Goal: Information Seeking & Learning: Learn about a topic

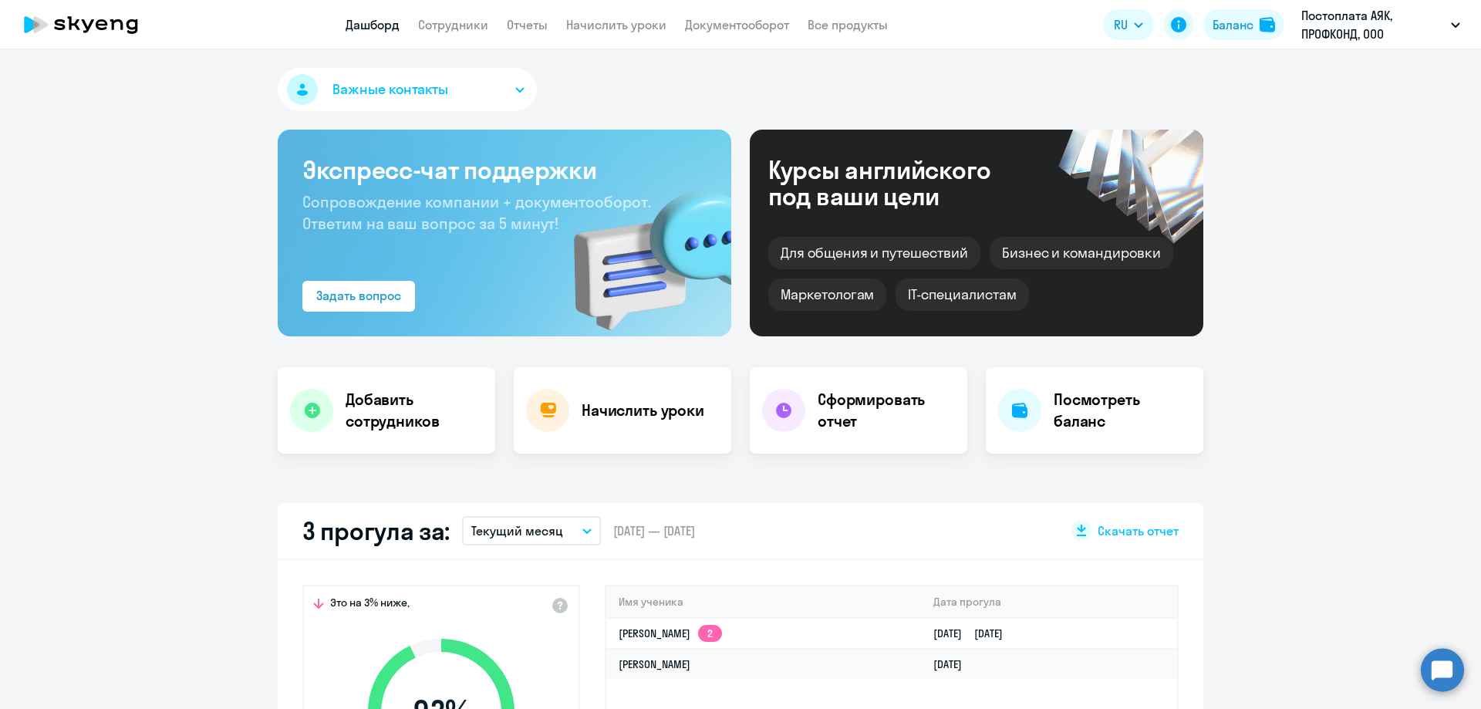
select select "30"
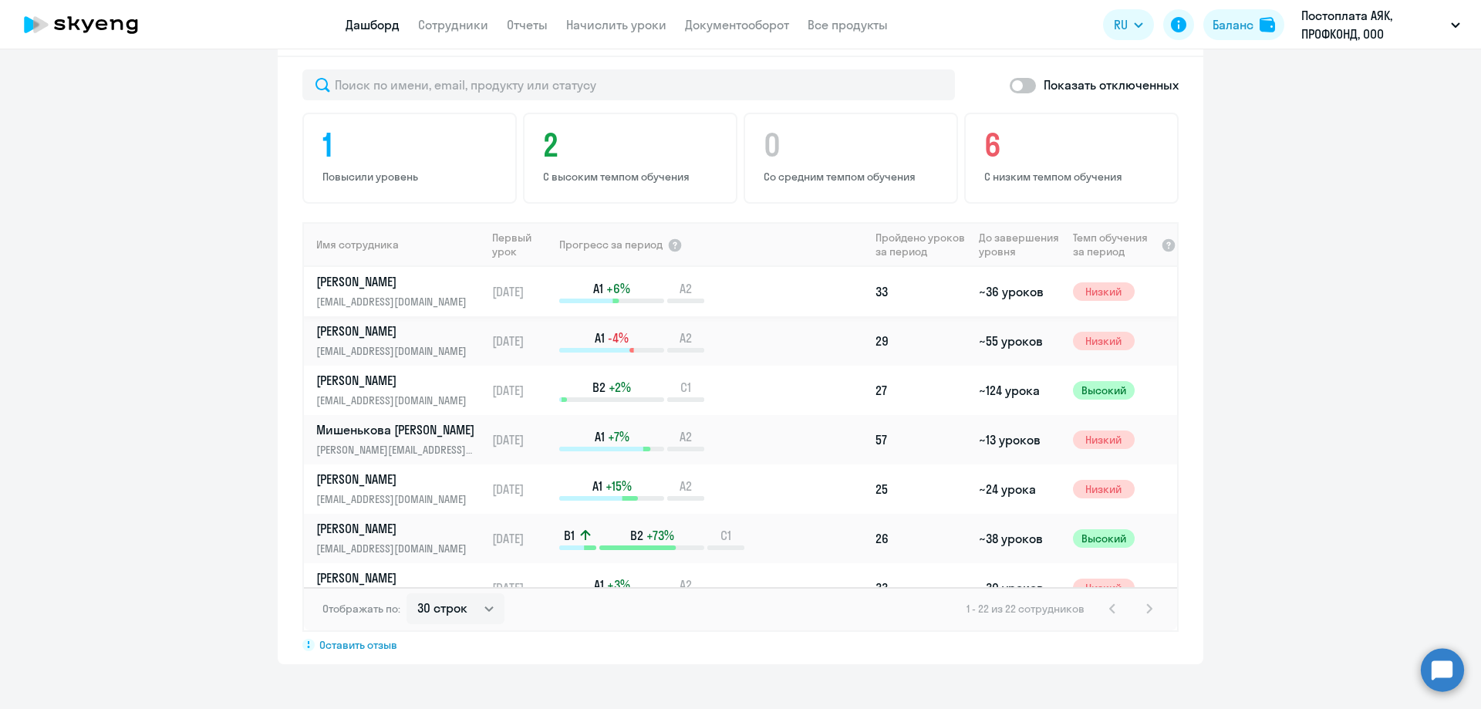
scroll to position [1017, 0]
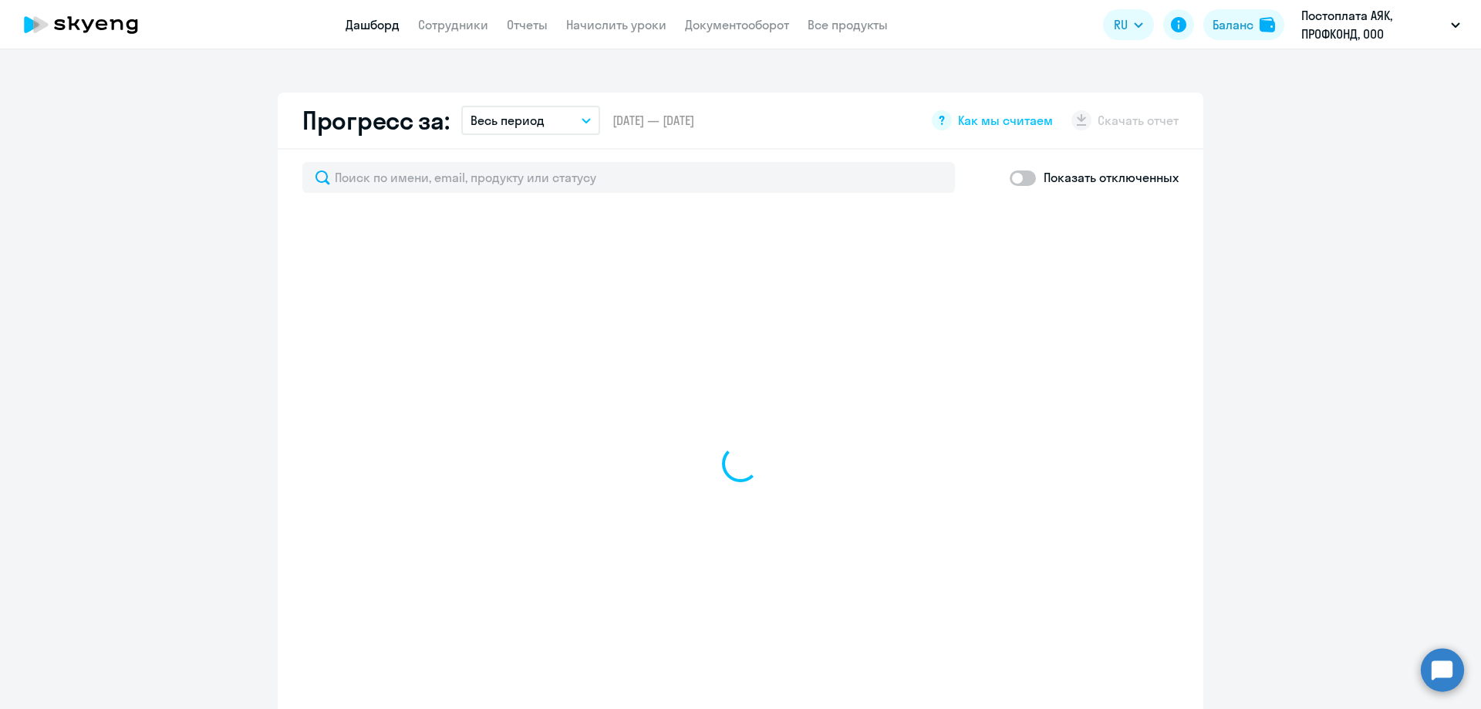
scroll to position [849, 0]
select select "30"
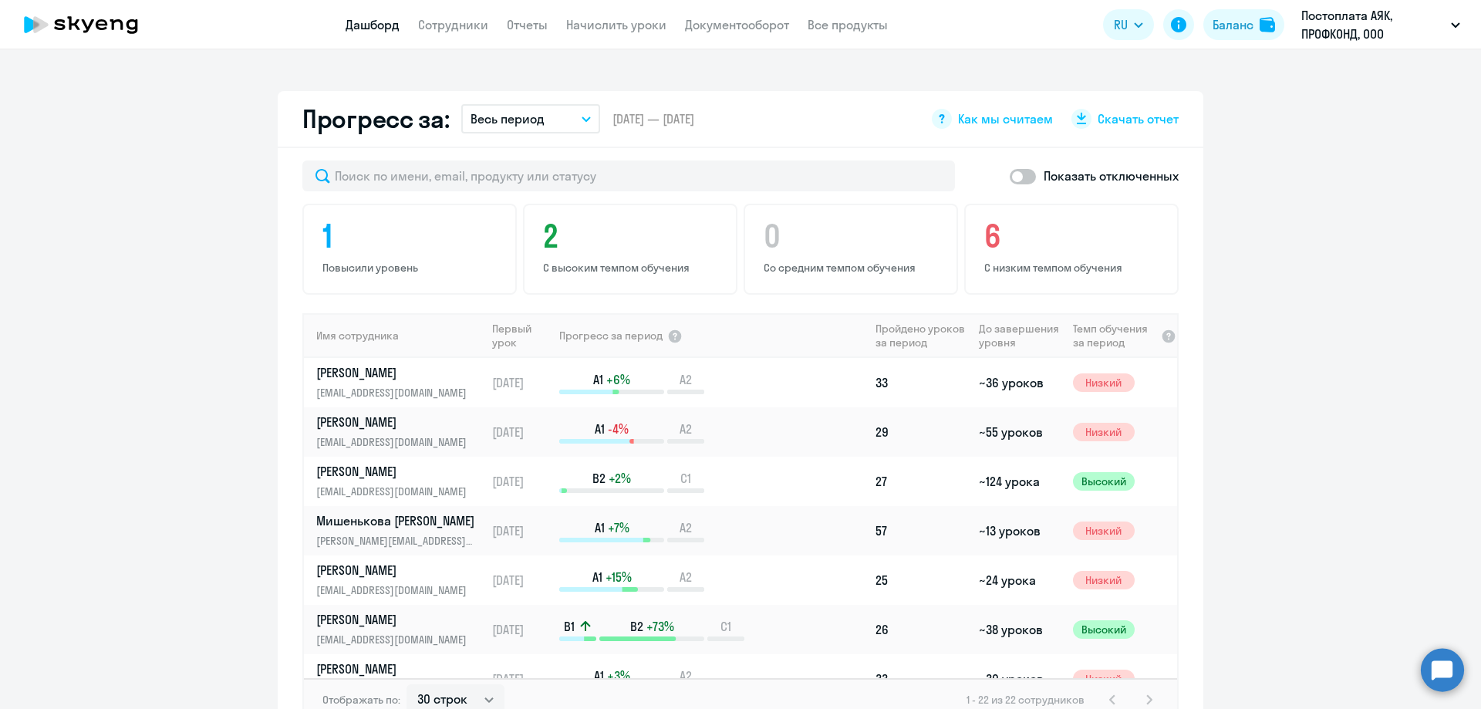
click at [214, 565] on app-progress-dashboard "Прогресс за: Весь период – [DATE] — [DATE] Как мы считаем Скачать отчет Показат…" at bounding box center [740, 423] width 1481 height 664
click at [380, 529] on link "[PERSON_NAME] [PERSON_NAME] [PERSON_NAME][EMAIL_ADDRESS][DOMAIN_NAME]" at bounding box center [400, 530] width 169 height 37
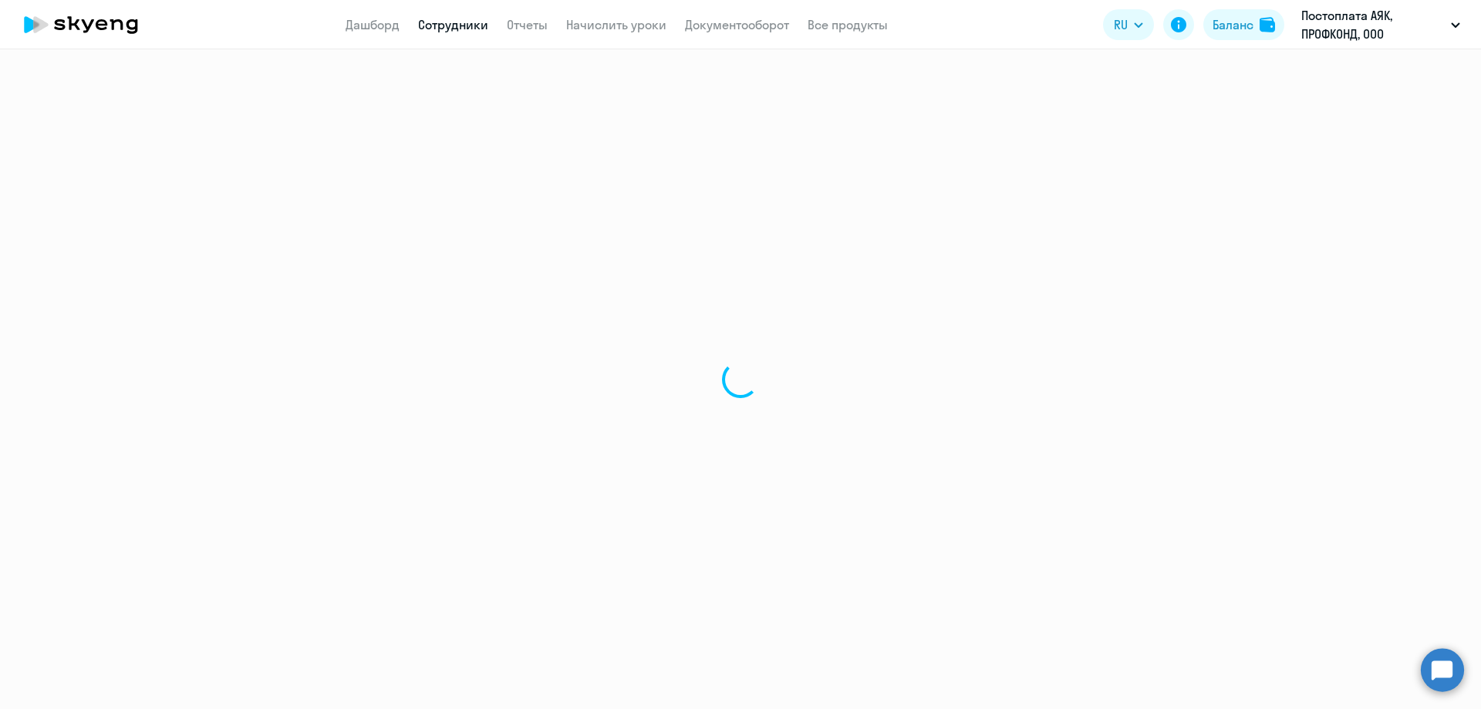
select select "english"
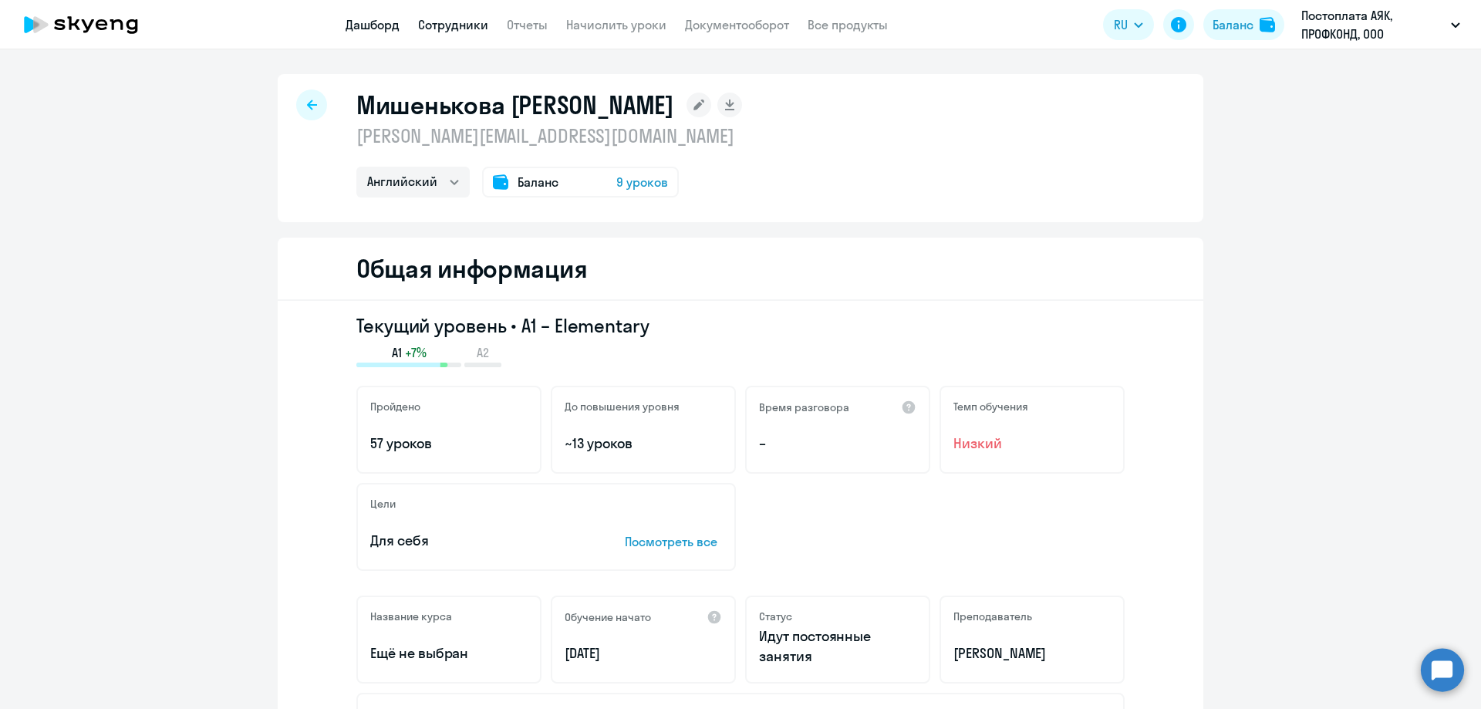
click at [389, 28] on link "Дашборд" at bounding box center [373, 24] width 54 height 15
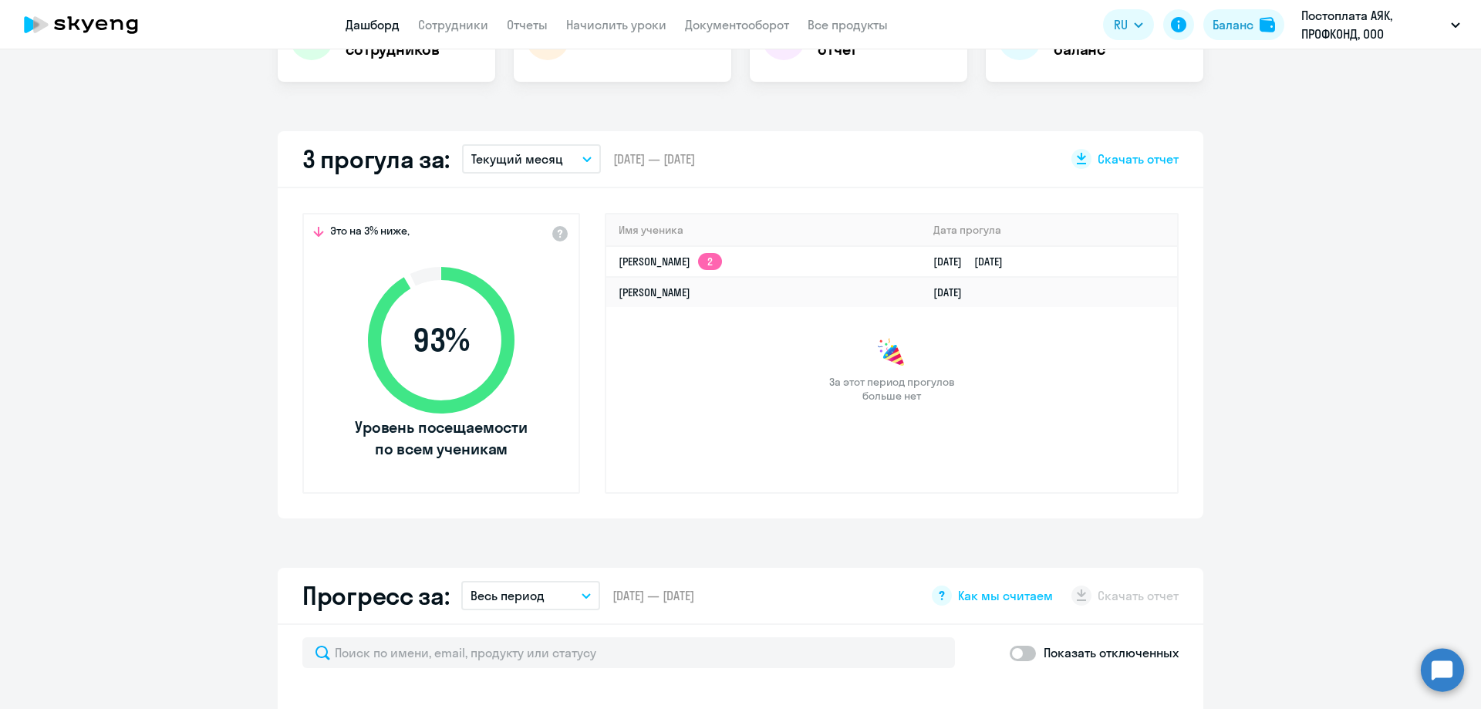
scroll to position [463, 0]
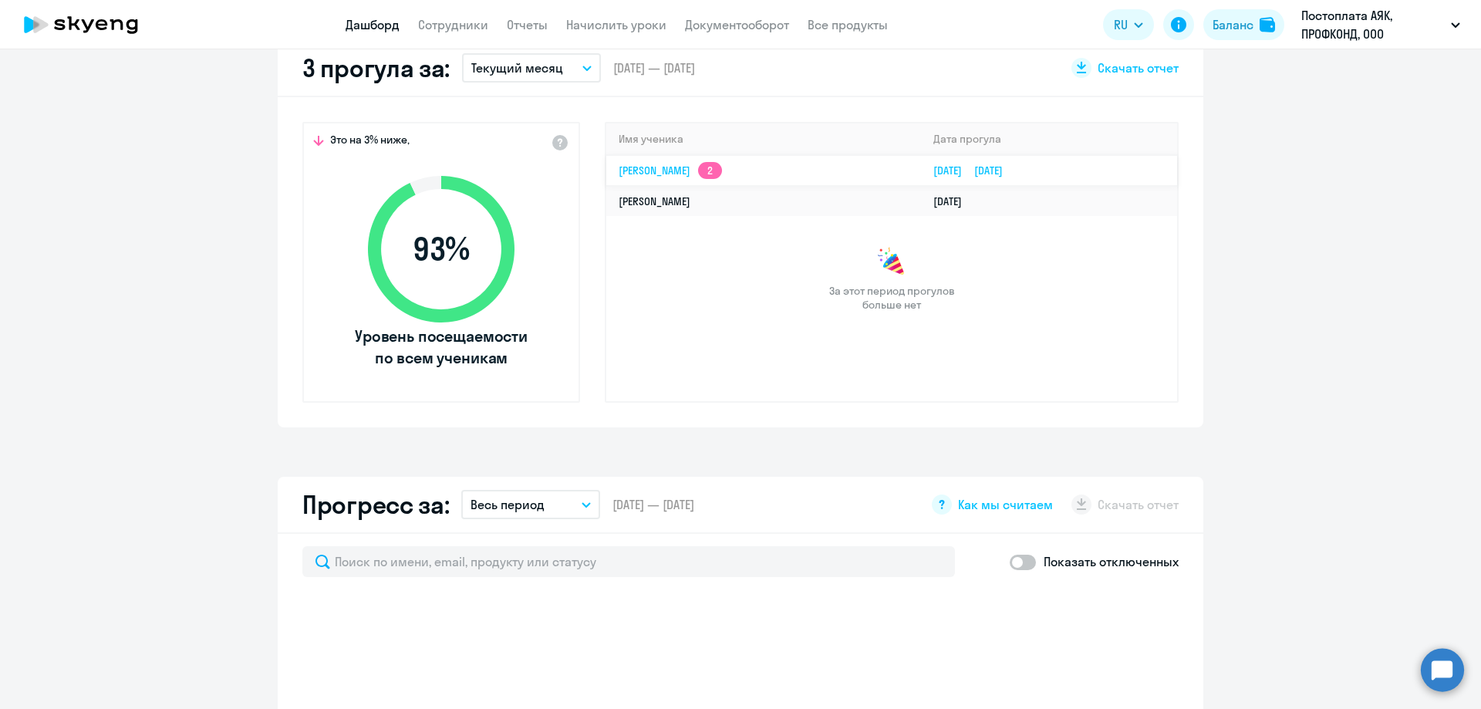
select select "30"
click at [638, 170] on link "[PERSON_NAME] 2" at bounding box center [670, 171] width 103 height 14
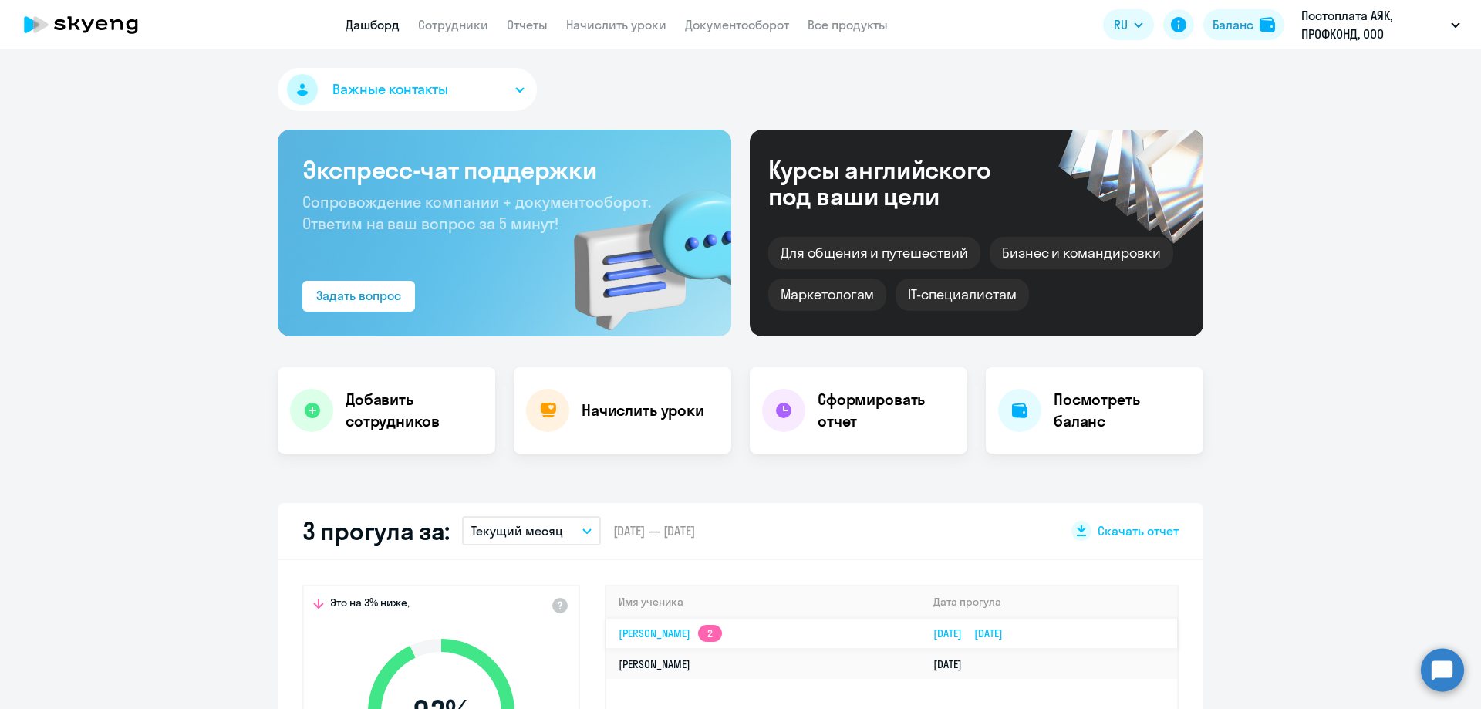
select select "english"
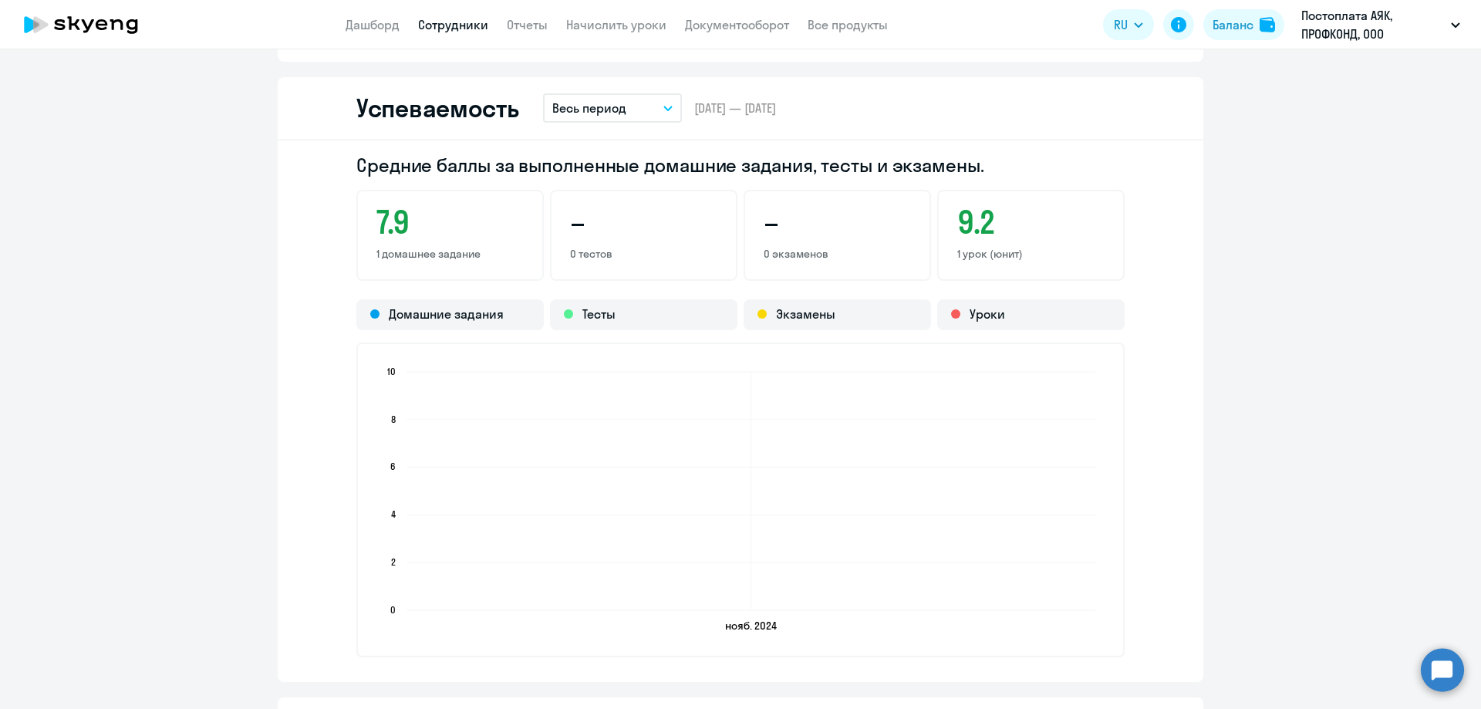
scroll to position [1003, 0]
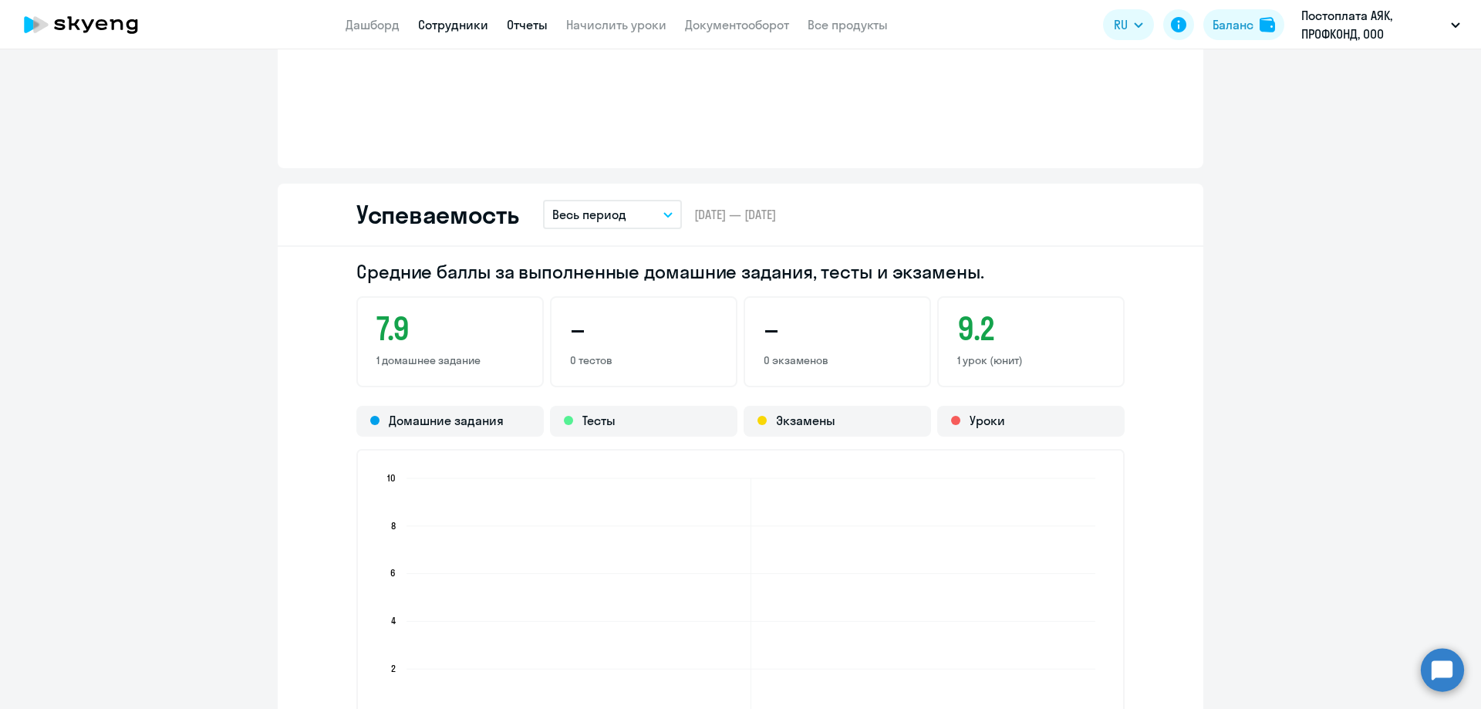
click at [531, 30] on link "Отчеты" at bounding box center [527, 24] width 41 height 15
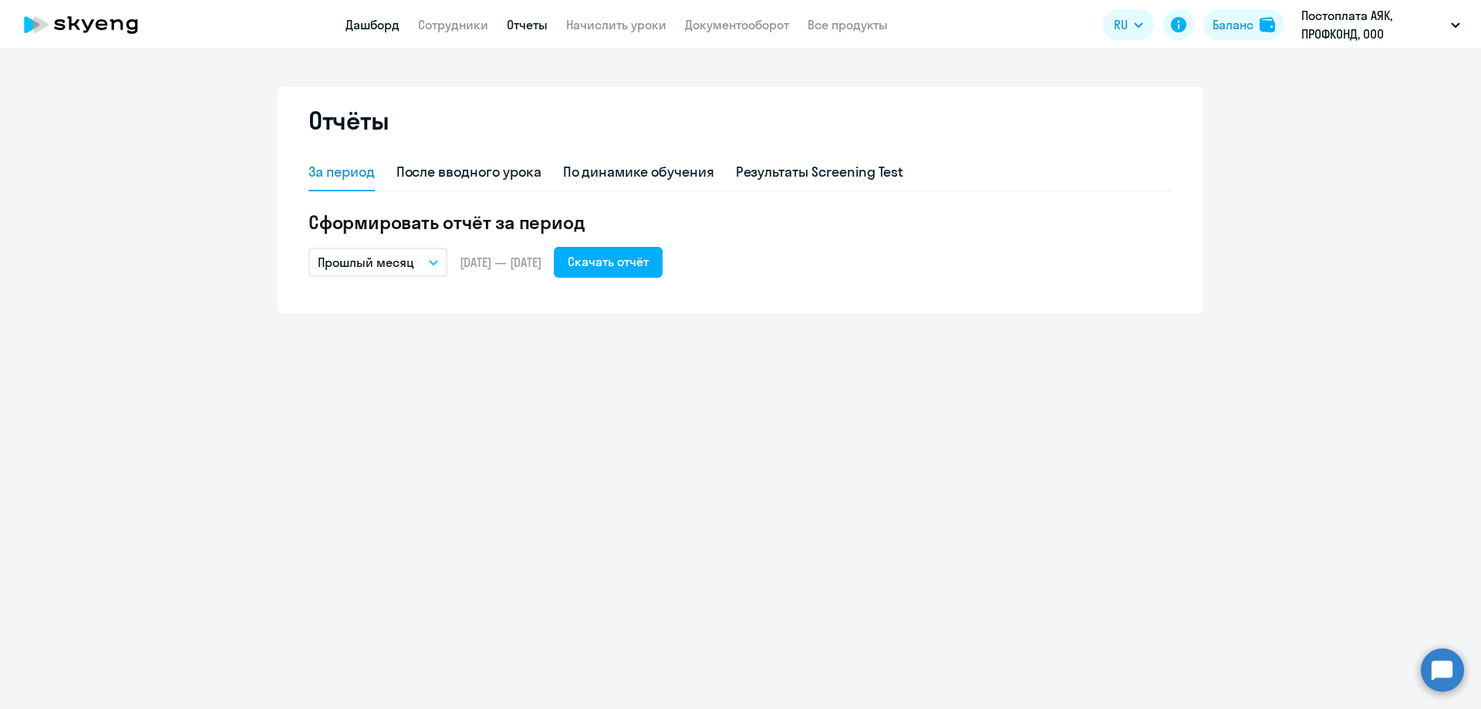
click at [376, 30] on link "Дашборд" at bounding box center [373, 24] width 54 height 15
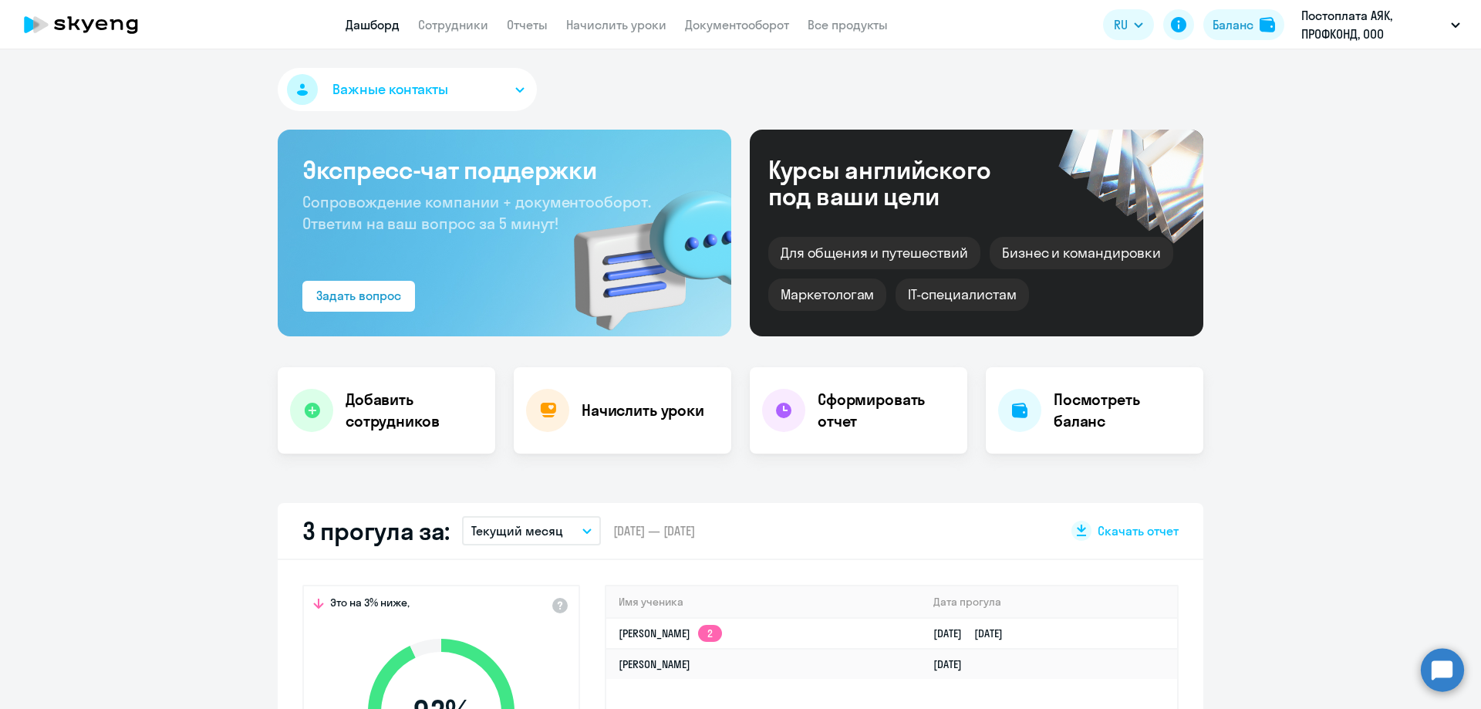
select select "30"
click at [654, 640] on td "[PERSON_NAME] 2" at bounding box center [763, 633] width 315 height 31
select select "english"
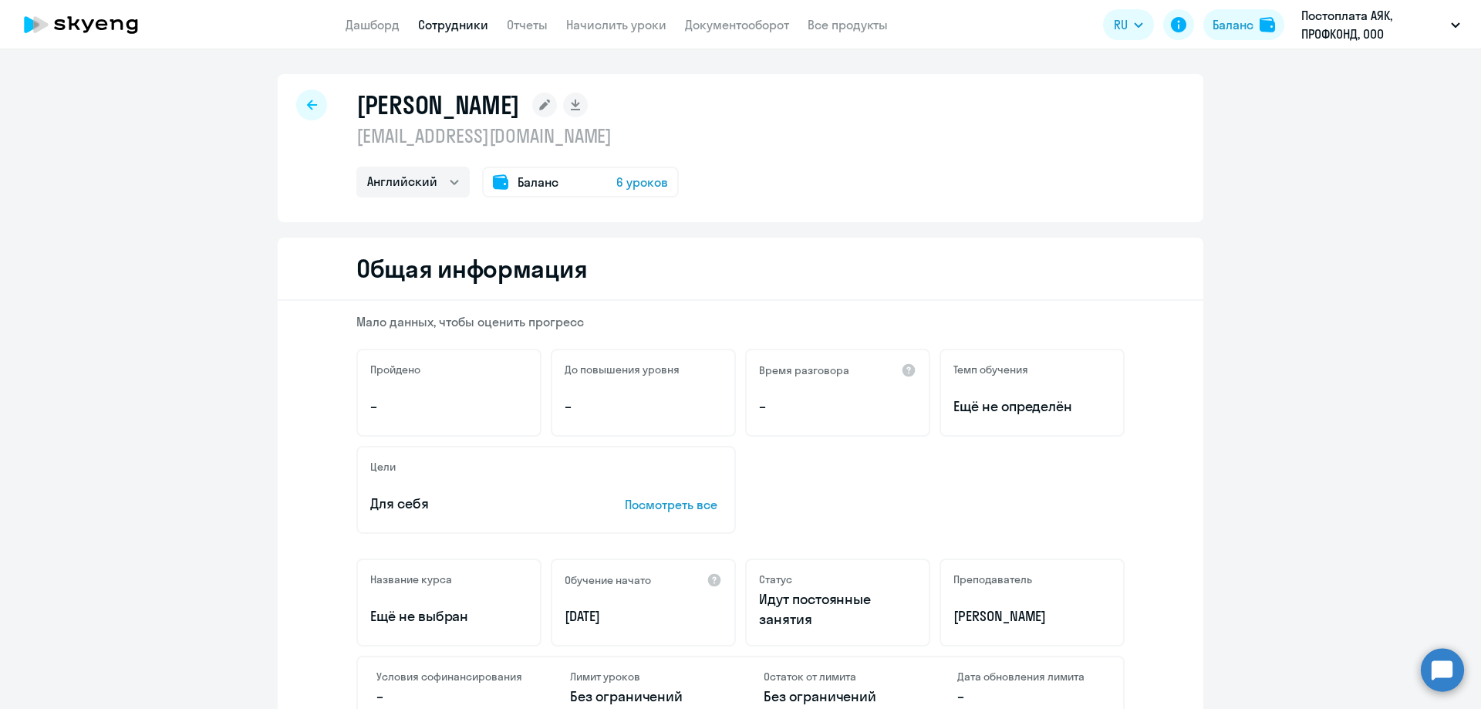
click at [307, 100] on icon at bounding box center [312, 105] width 10 height 11
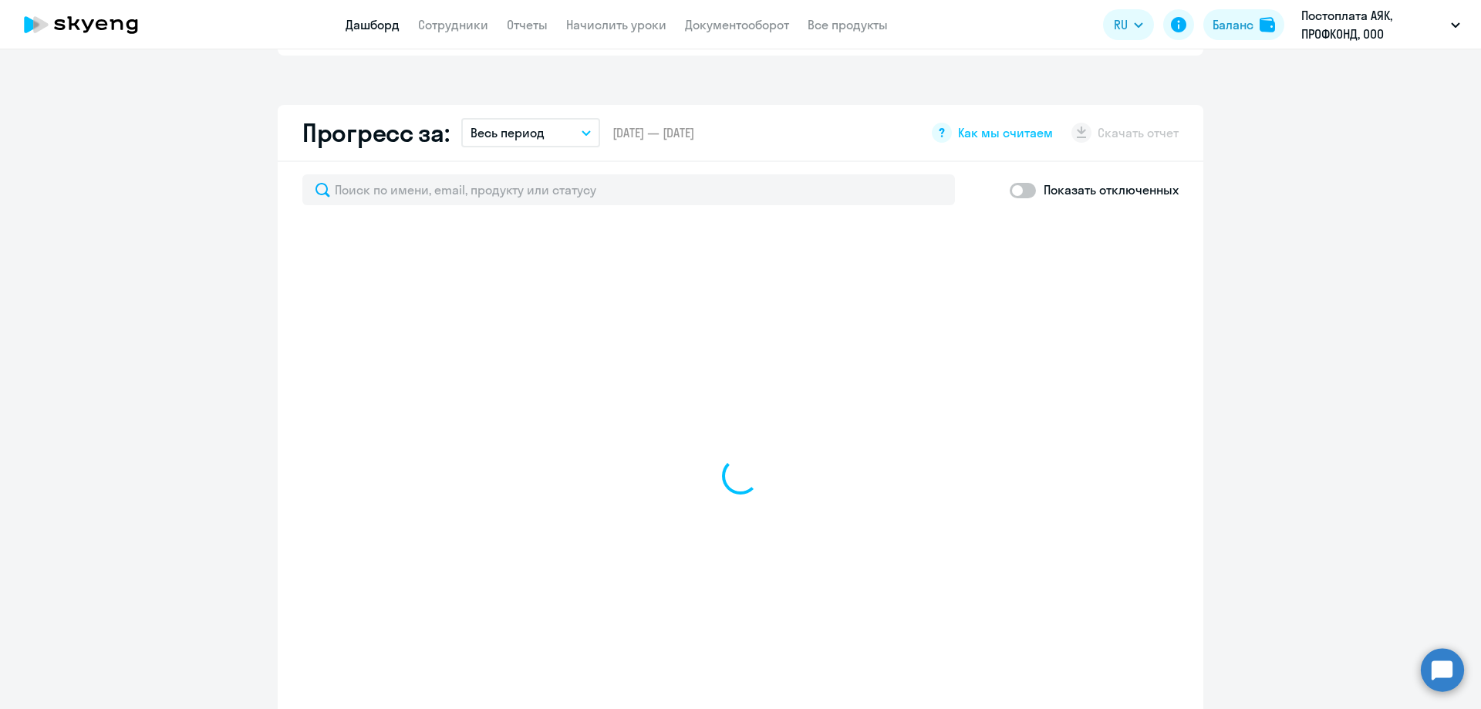
scroll to position [849, 0]
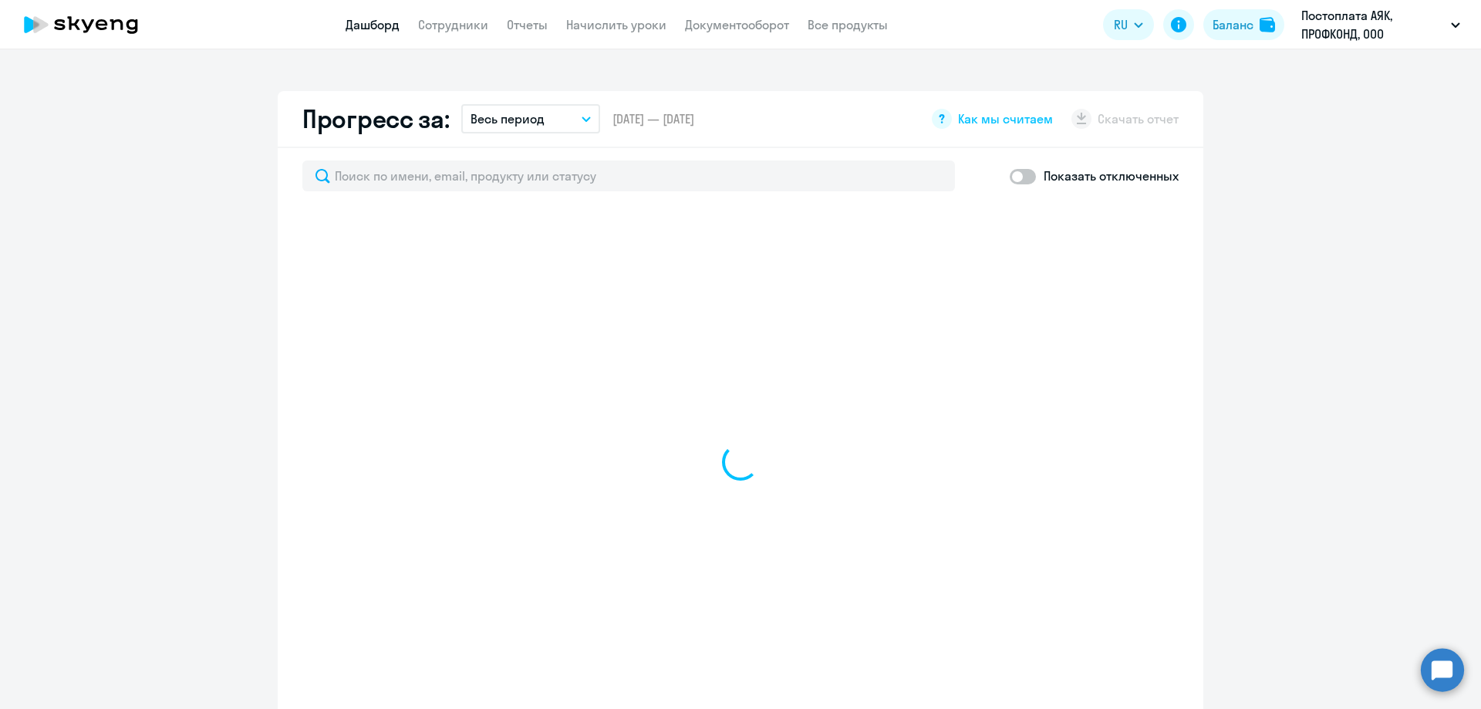
select select "30"
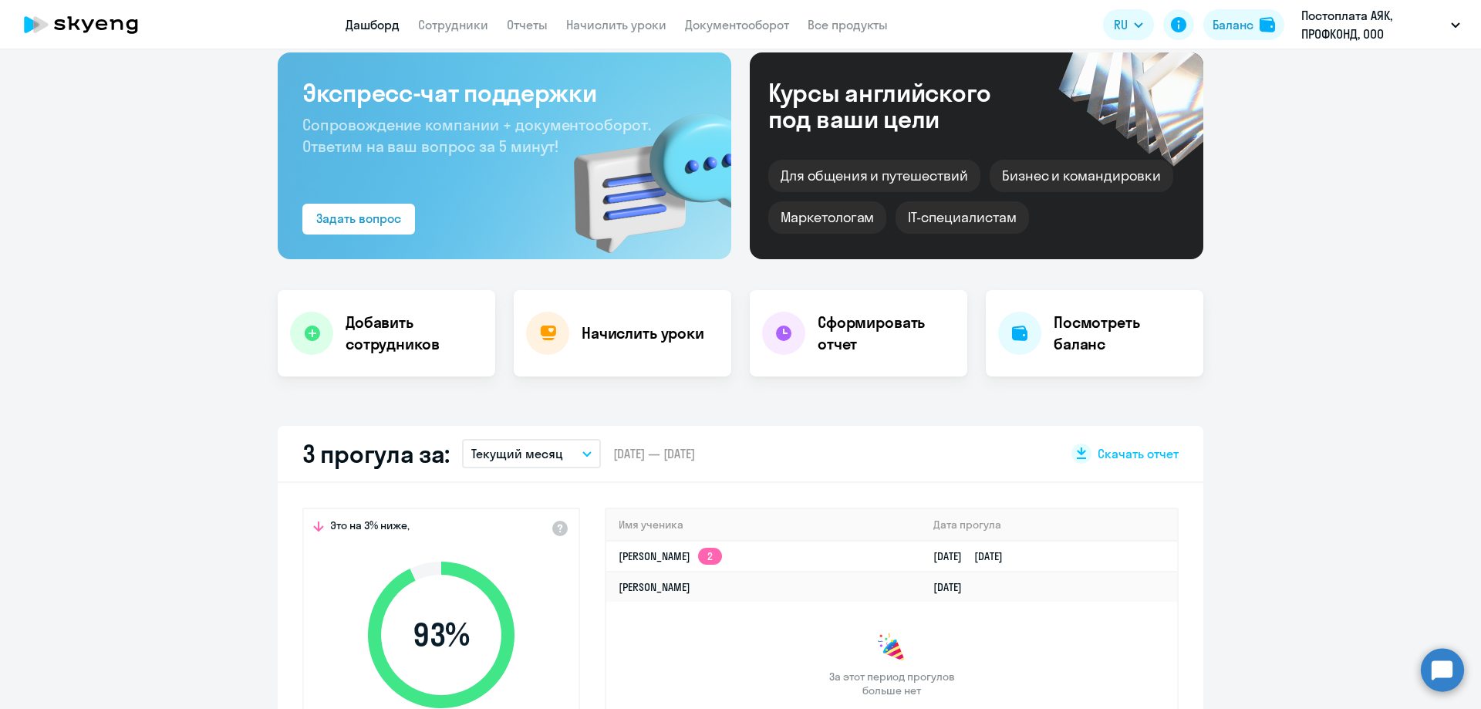
scroll to position [0, 0]
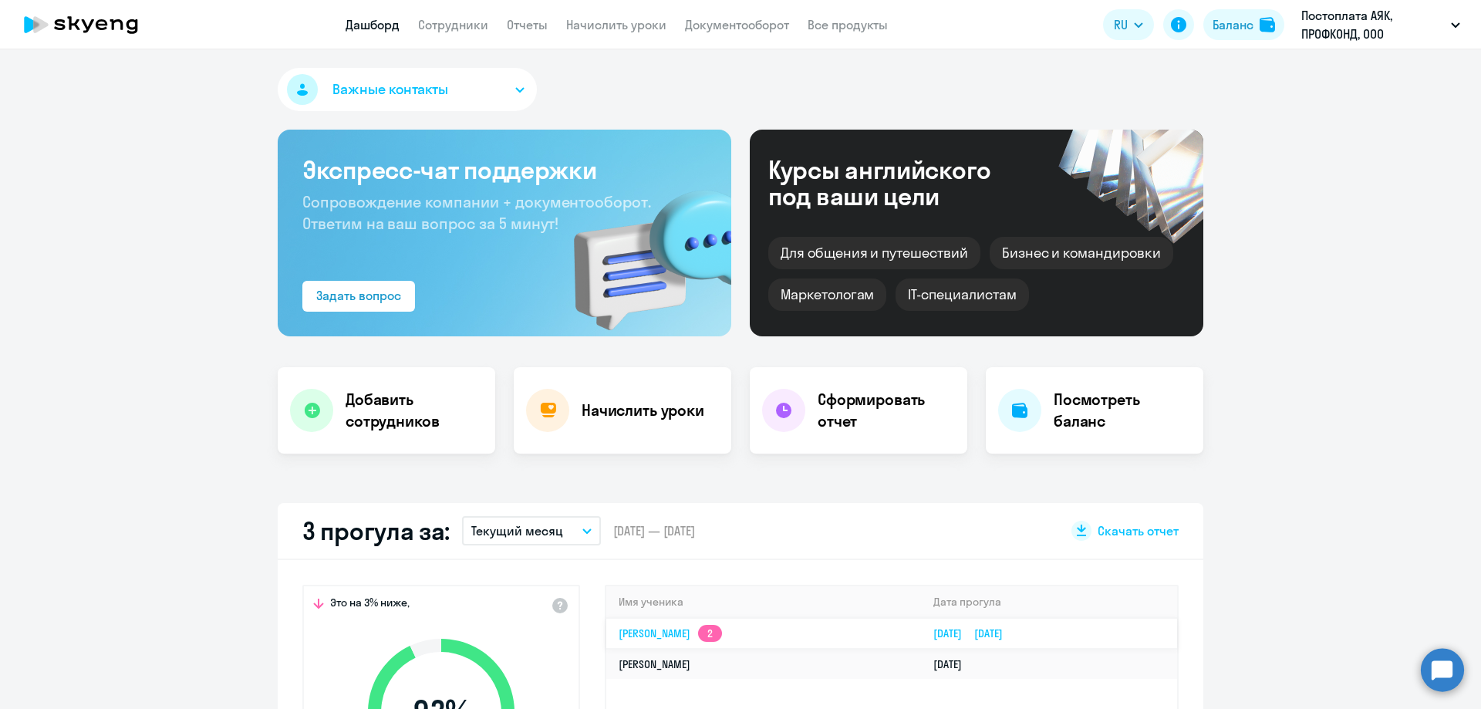
click at [670, 636] on link "[PERSON_NAME] 2" at bounding box center [670, 633] width 103 height 14
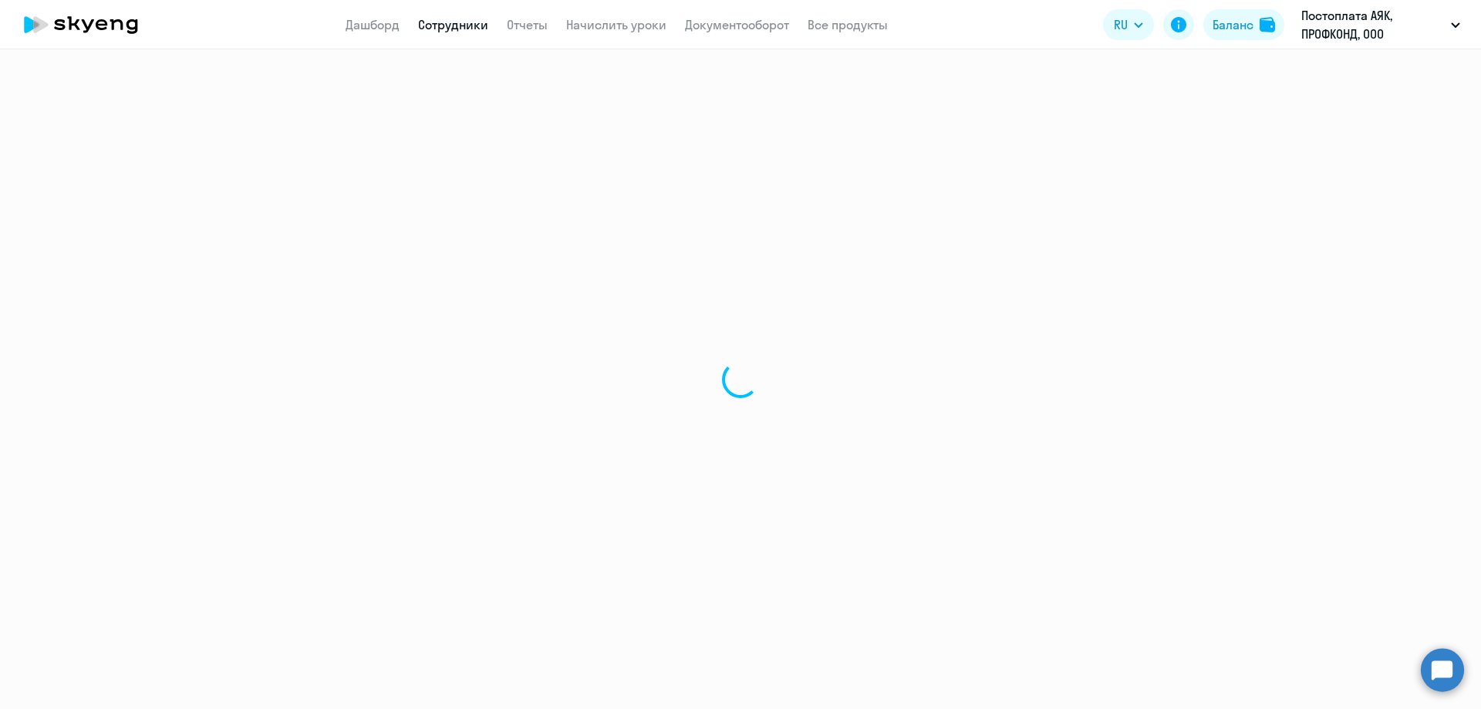
click at [670, 636] on div at bounding box center [740, 379] width 1481 height 660
select select "english"
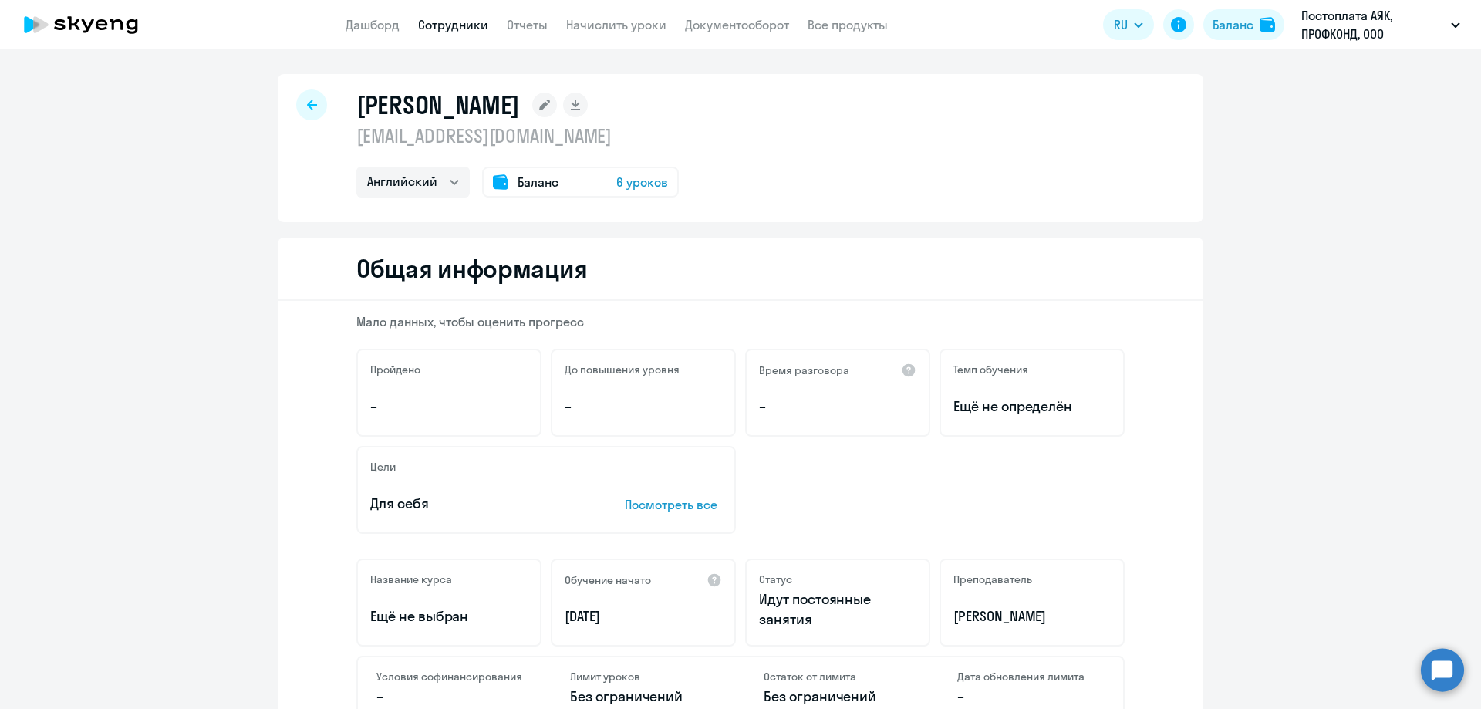
click at [309, 107] on icon at bounding box center [312, 105] width 10 height 11
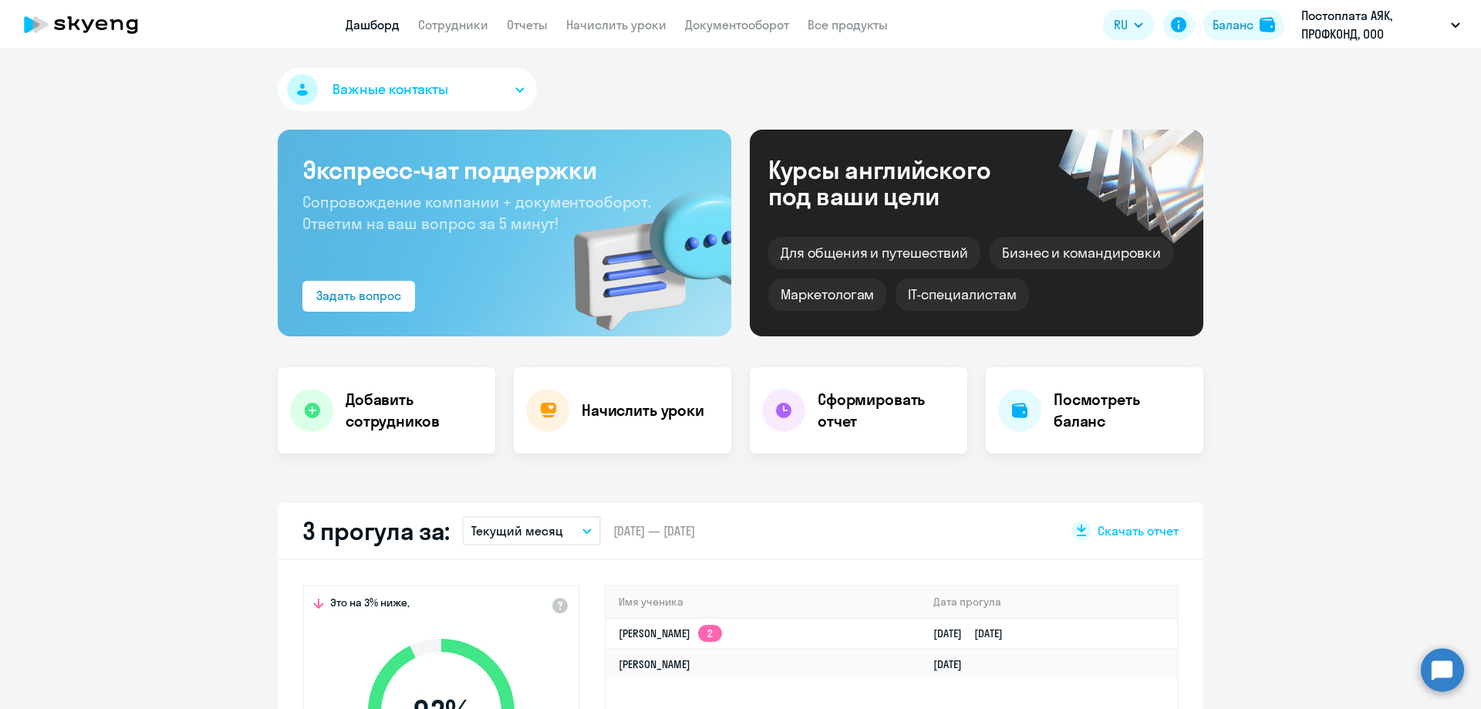
select select "30"
click at [447, 19] on link "Сотрудники" at bounding box center [453, 24] width 70 height 15
select select "30"
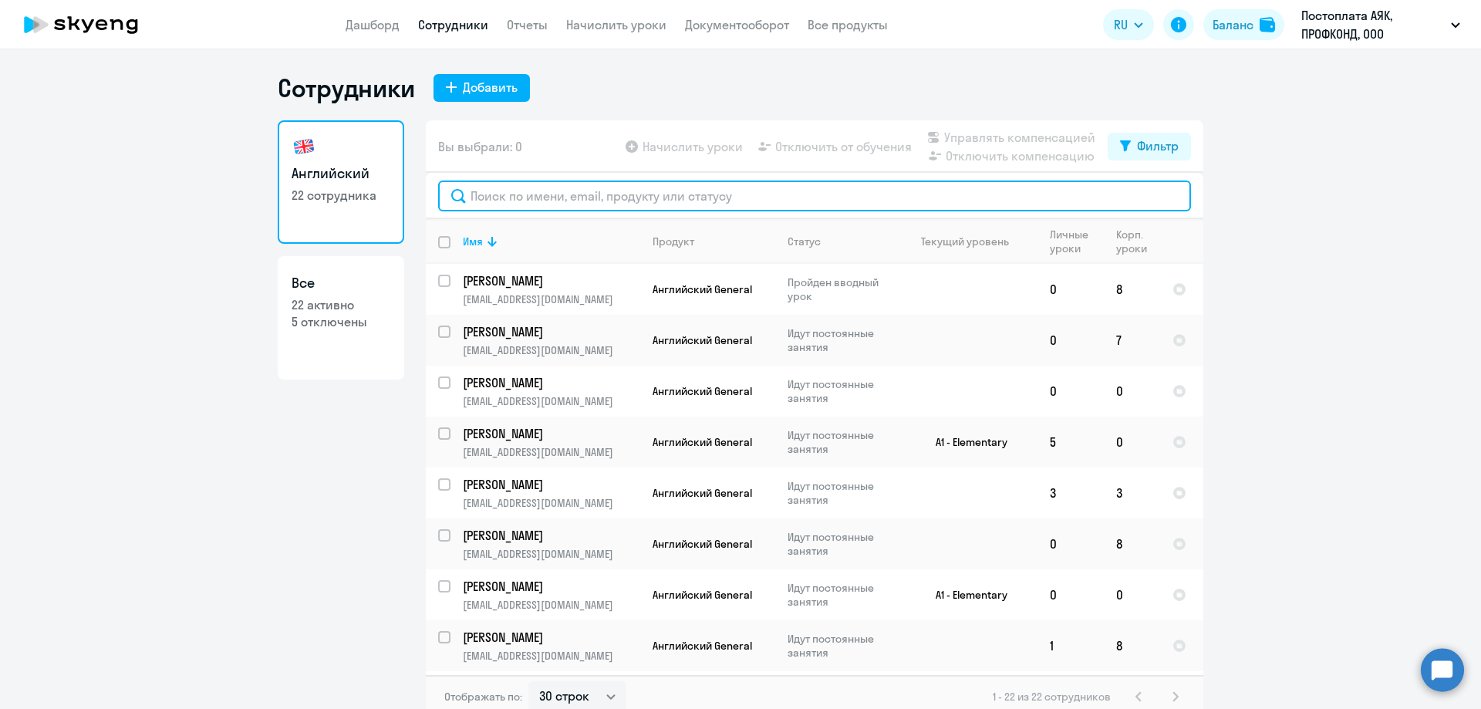
click at [472, 191] on input "text" at bounding box center [814, 196] width 753 height 31
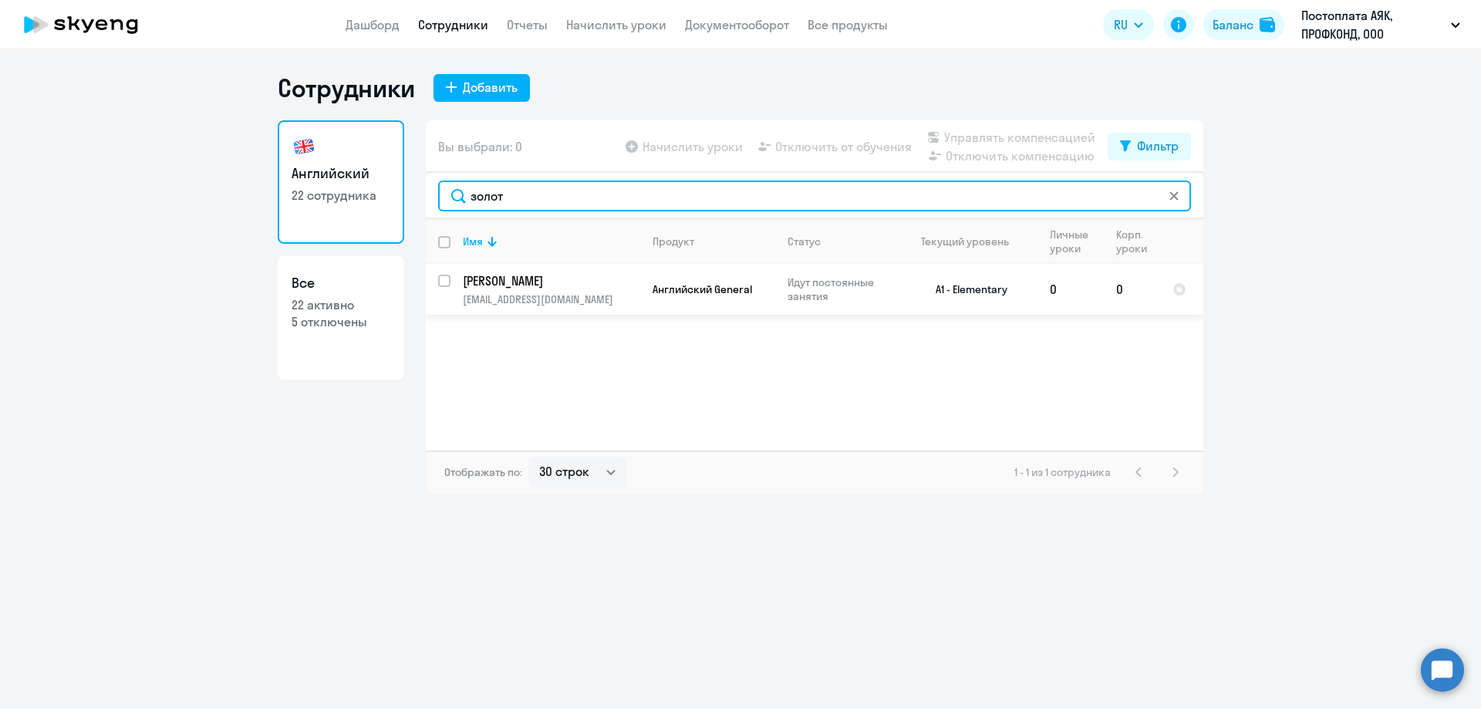
type input "золот"
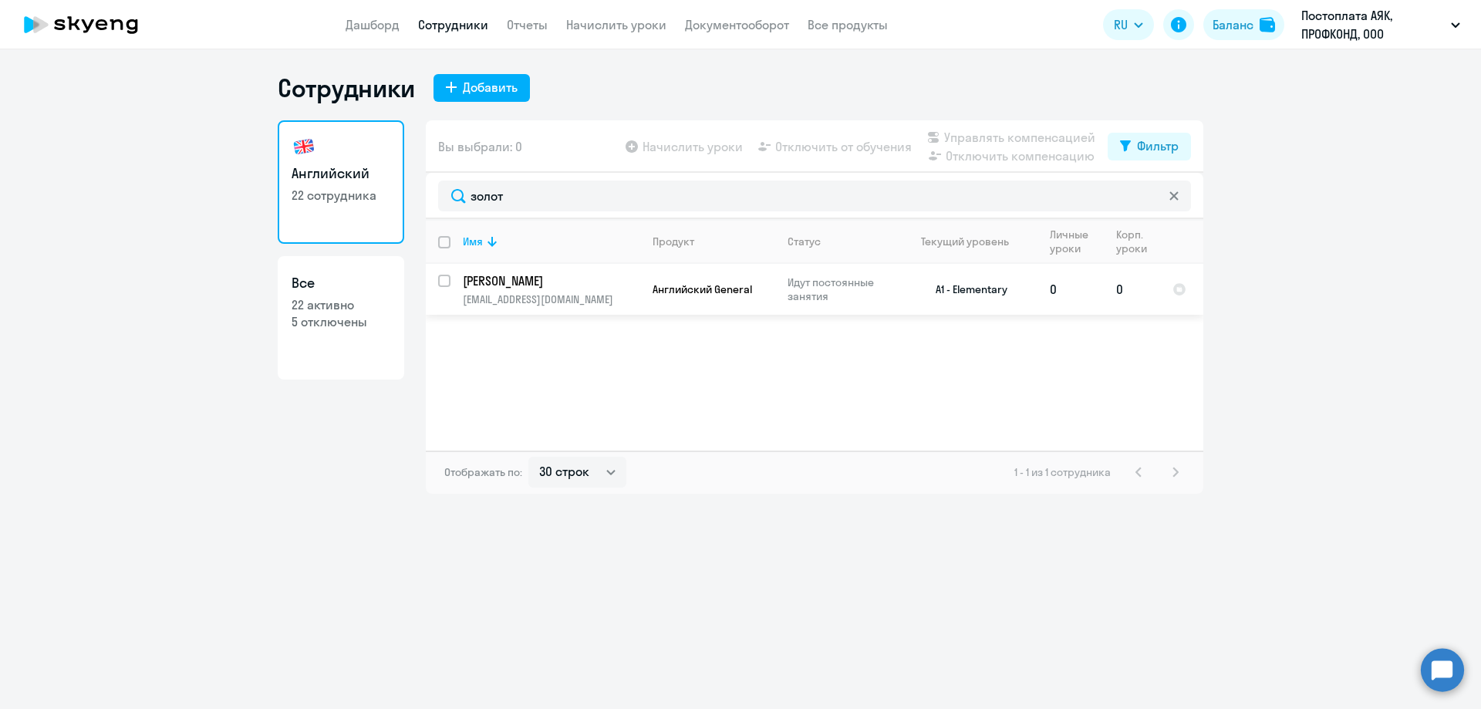
click at [504, 288] on p "[PERSON_NAME]" at bounding box center [550, 280] width 174 height 17
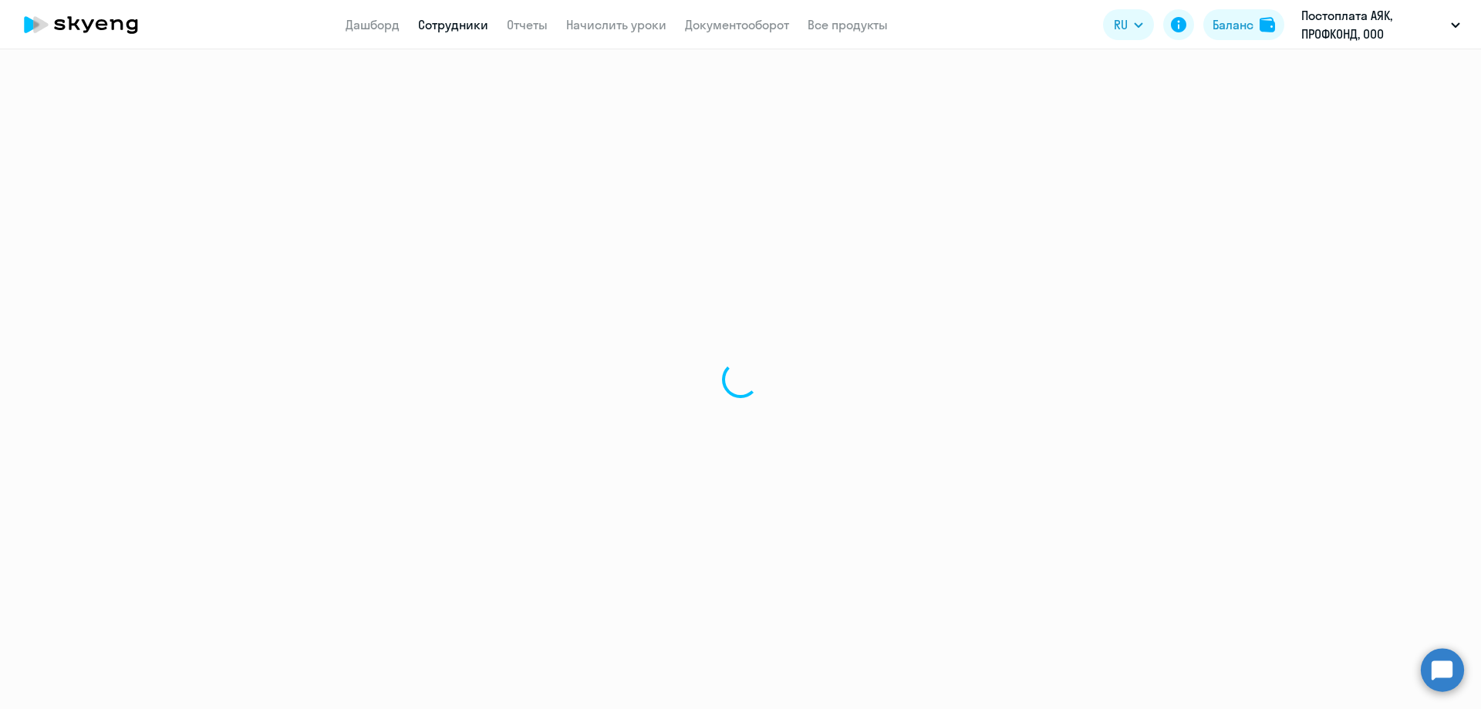
select select "english"
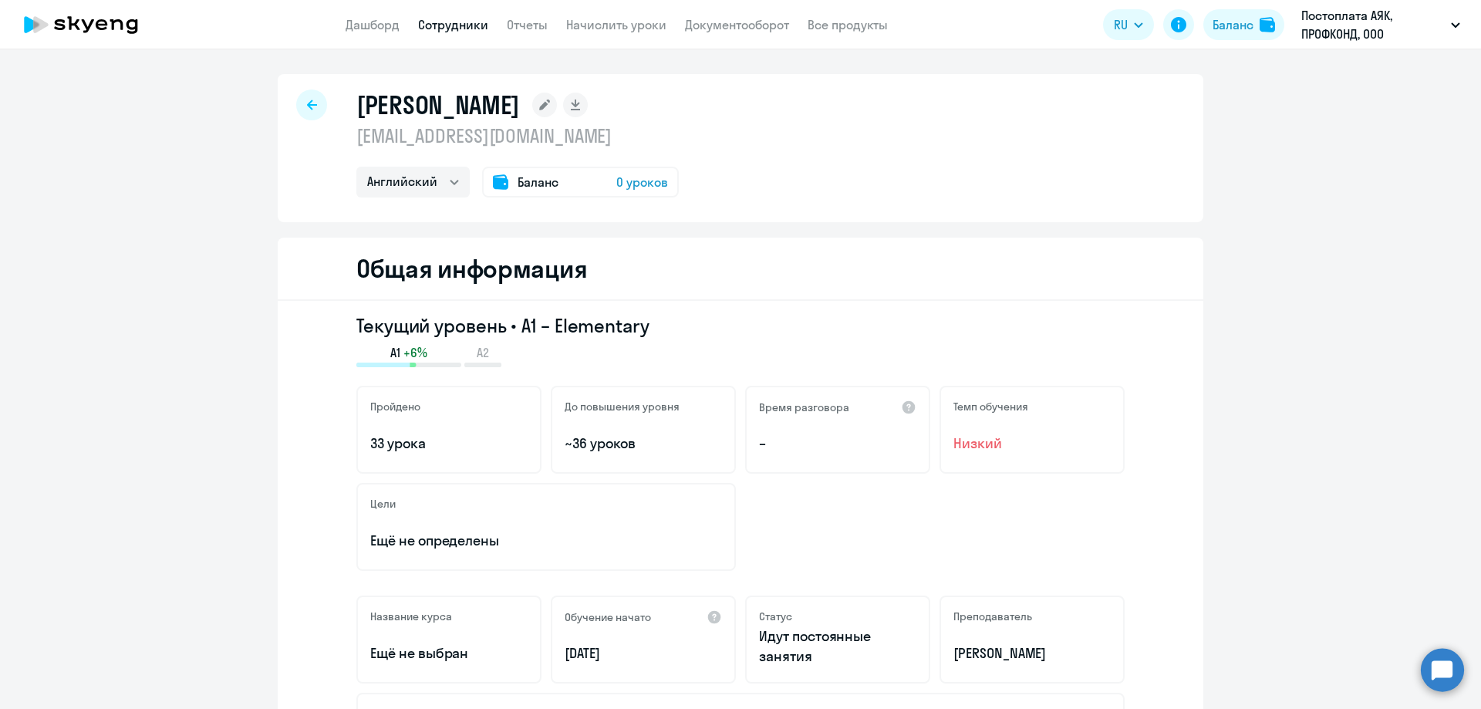
select select "30"
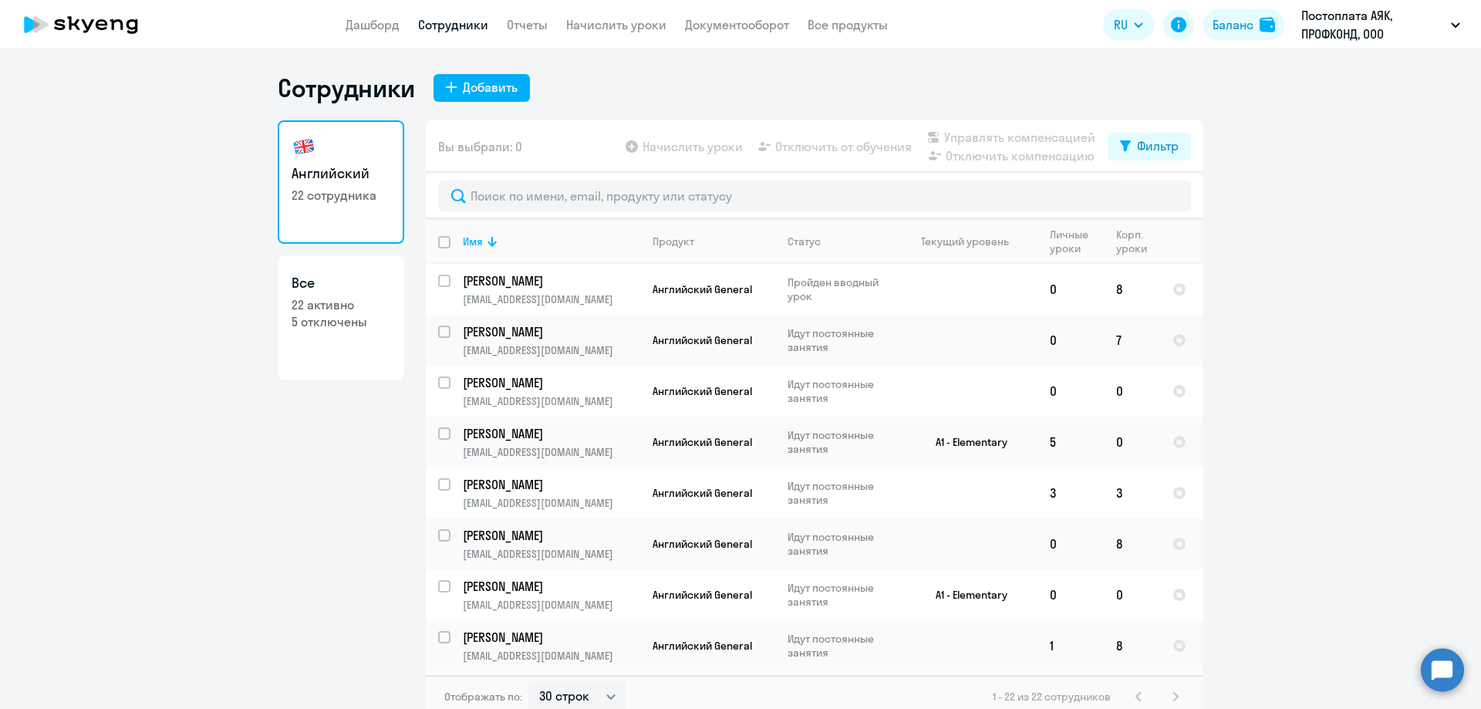
scroll to position [9, 0]
